Goal: Find contact information: Find contact information

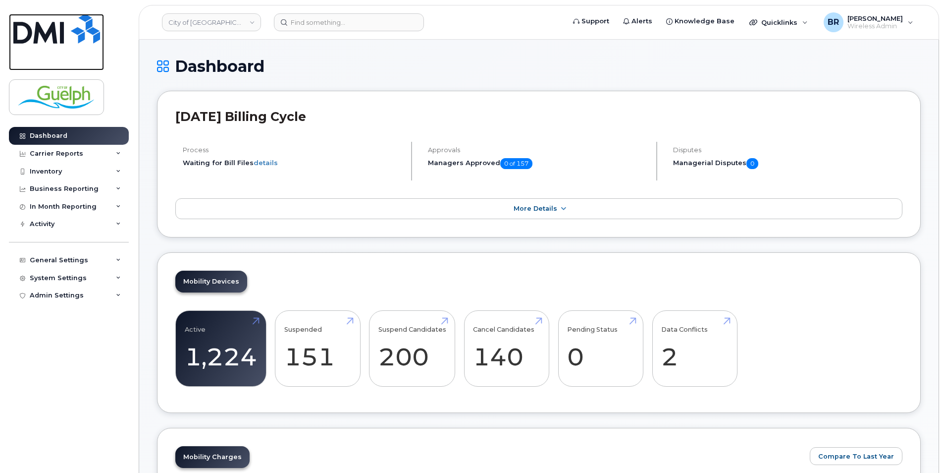
click at [58, 30] on img at bounding box center [56, 29] width 87 height 30
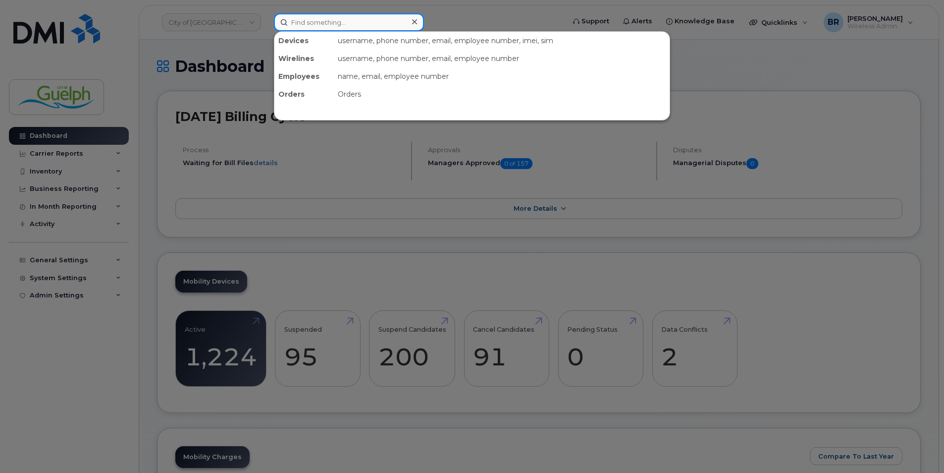
click at [331, 22] on input at bounding box center [349, 22] width 150 height 18
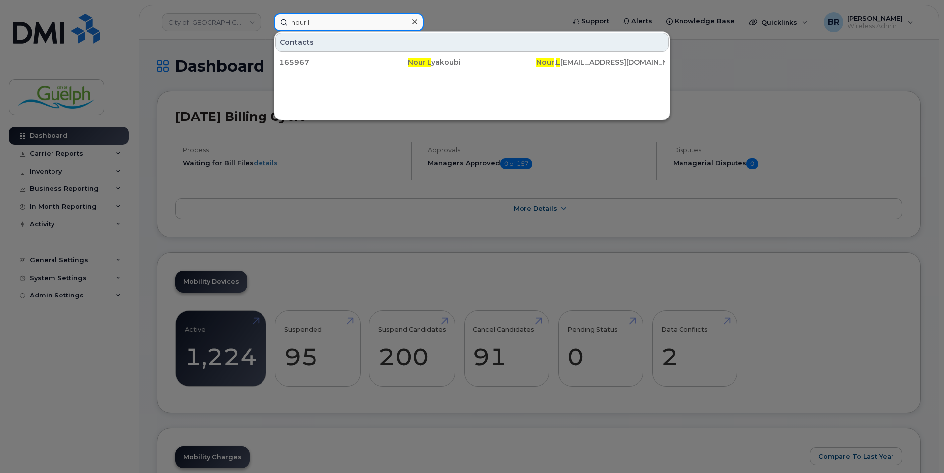
type input "nour l"
click at [415, 21] on icon at bounding box center [414, 22] width 5 height 8
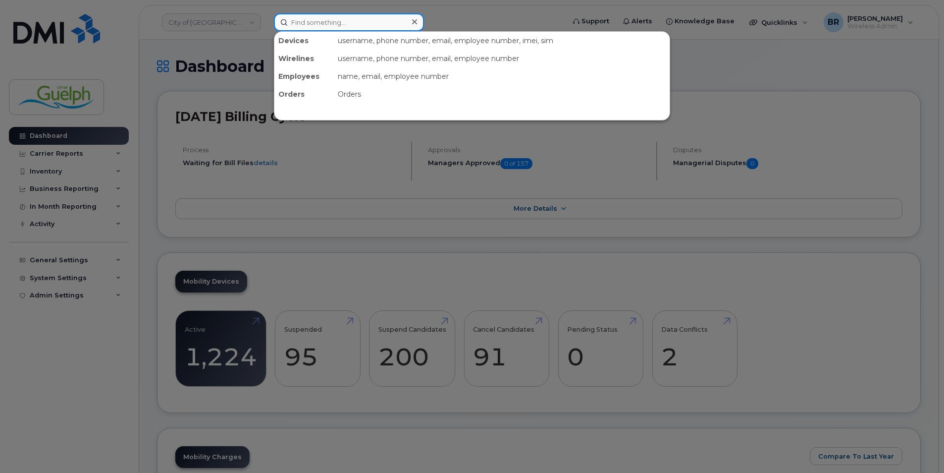
click at [371, 26] on input at bounding box center [349, 22] width 150 height 18
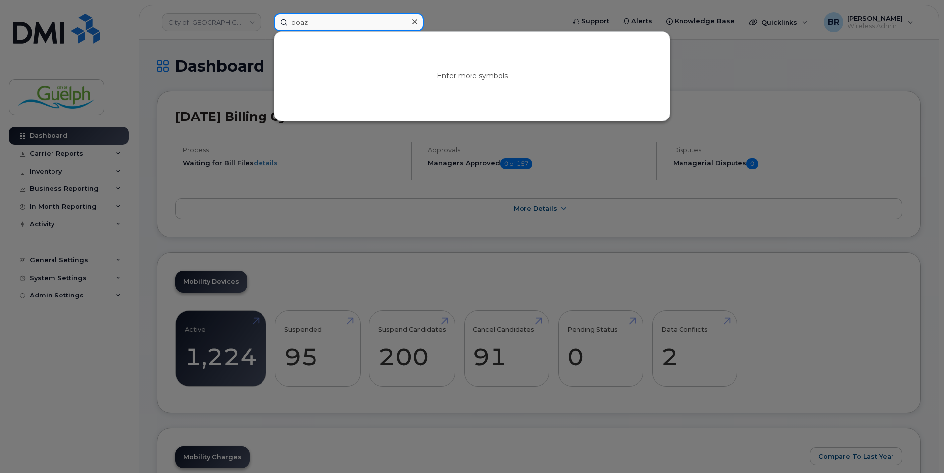
type input "boaz v"
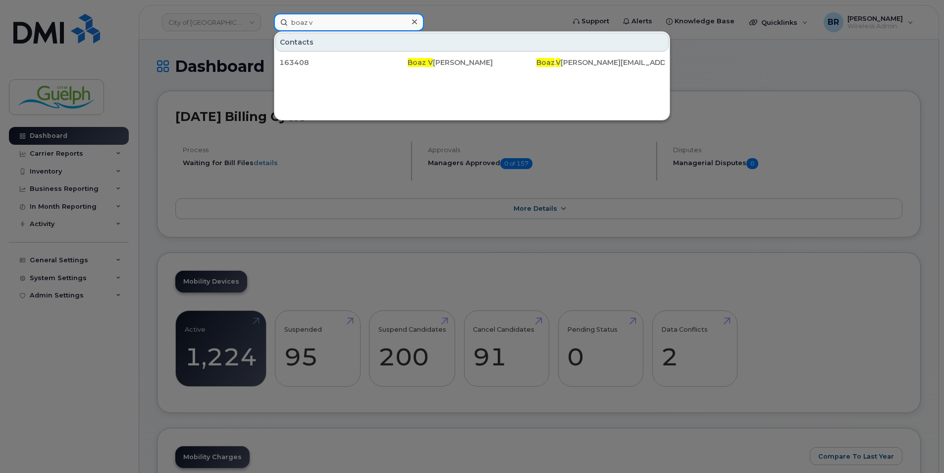
drag, startPoint x: 363, startPoint y: 26, endPoint x: 209, endPoint y: 22, distance: 154.1
click at [266, 22] on div "boaz v Contacts 163408 Boaz V [PERSON_NAME] . V [PERSON_NAME][EMAIL_ADDRESS][DO…" at bounding box center [416, 22] width 300 height 18
